Goal: Book appointment/travel/reservation

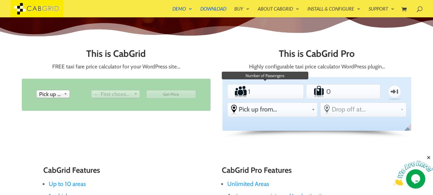
click at [261, 88] on input "1" at bounding box center [265, 91] width 37 height 13
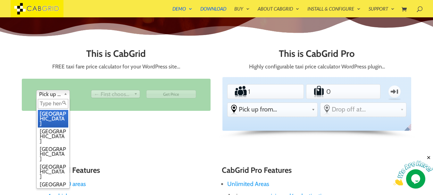
click at [53, 95] on span "Pick up from" at bounding box center [50, 94] width 22 height 8
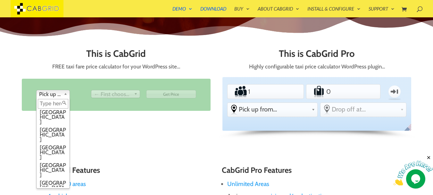
click at [91, 75] on div "This is CabGrid FREE taxi fare price calculator for your WordPress site… From P…" at bounding box center [116, 85] width 189 height 74
click at [54, 95] on span "Pick up from" at bounding box center [50, 94] width 22 height 8
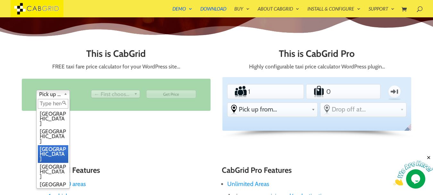
click at [62, 145] on li "[GEOGRAPHIC_DATA]" at bounding box center [53, 154] width 30 height 18
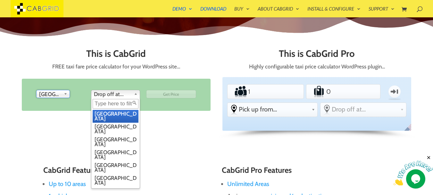
click at [98, 96] on span "Drop off at..." at bounding box center [113, 94] width 38 height 8
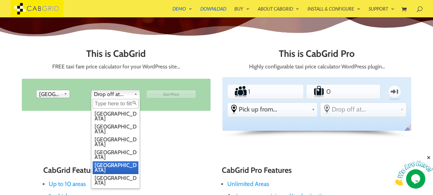
click at [108, 174] on li "[GEOGRAPHIC_DATA]" at bounding box center [116, 180] width 46 height 13
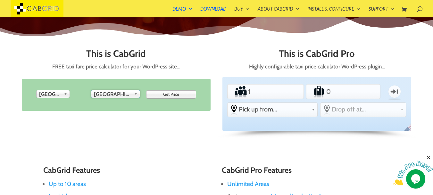
click at [158, 94] on input "Get Price" at bounding box center [171, 94] width 50 height 8
type input "Get Price"
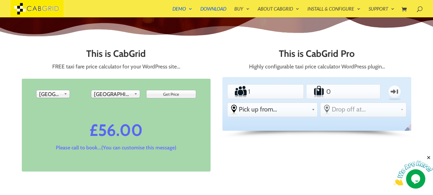
click at [289, 90] on li "Passengers 1" at bounding box center [265, 91] width 76 height 15
click at [272, 91] on input "1" at bounding box center [265, 91] width 37 height 13
click at [328, 88] on input "0" at bounding box center [343, 91] width 36 height 13
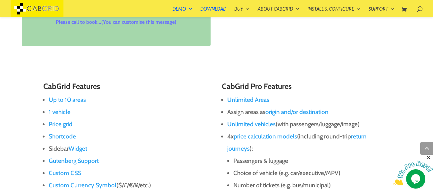
scroll to position [384, 0]
